Goal: Navigation & Orientation: Understand site structure

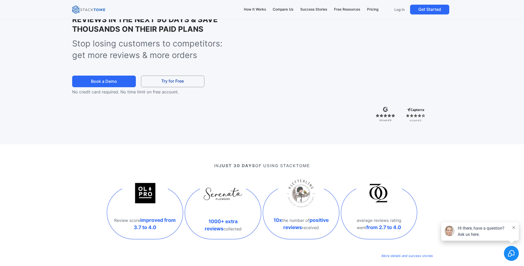
scroll to position [93, 0]
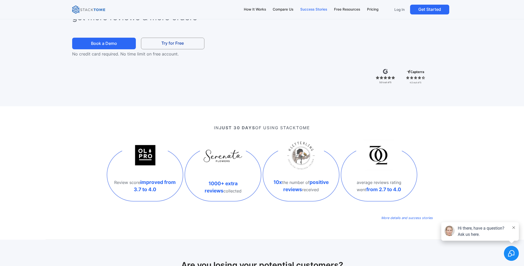
click at [317, 10] on div "Success Stories" at bounding box center [313, 10] width 27 height 6
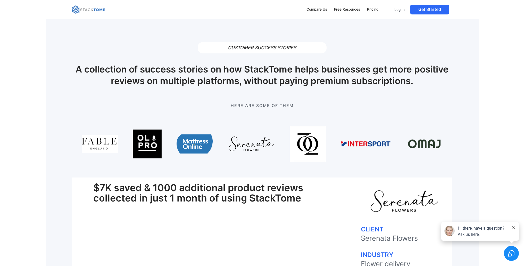
click at [84, 5] on div "Compare Us Free Resources Pricing Log In Get Started" at bounding box center [261, 9] width 379 height 11
click at [87, 11] on img at bounding box center [88, 9] width 33 height 8
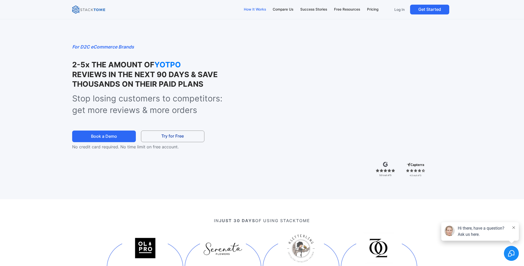
click at [249, 10] on div "How It Works" at bounding box center [255, 10] width 22 height 6
